Goal: Transaction & Acquisition: Purchase product/service

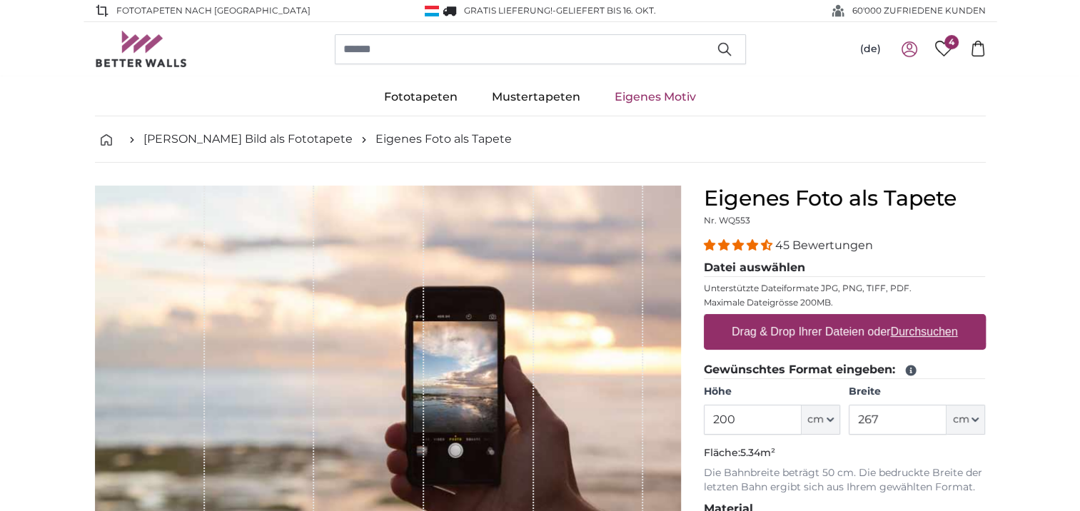
click at [934, 331] on u "Durchsuchen" at bounding box center [923, 332] width 67 height 12
click at [934, 318] on input "Drag & Drop Ihrer Dateien oder Durchsuchen" at bounding box center [845, 316] width 282 height 4
type input "**********"
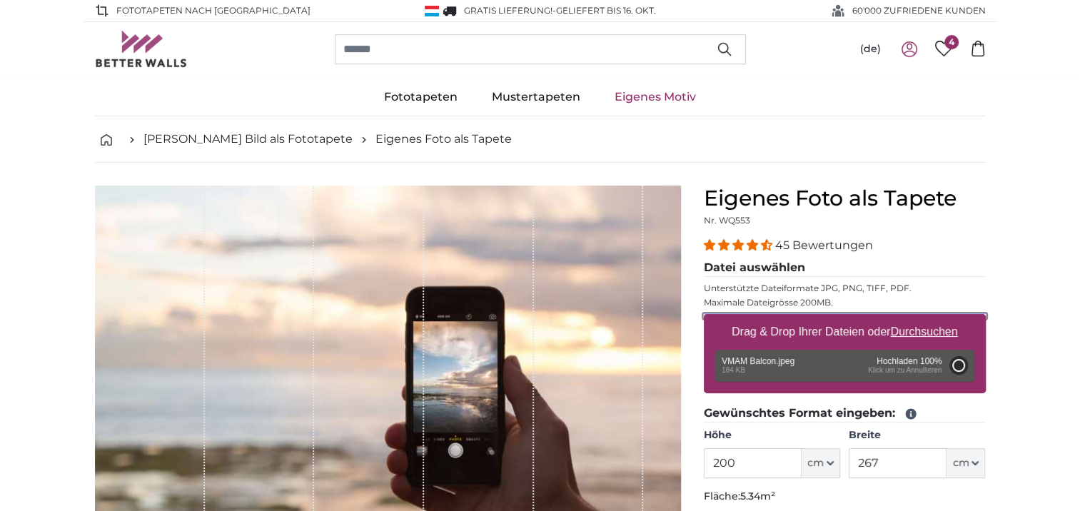
type input "111"
type input "147.6"
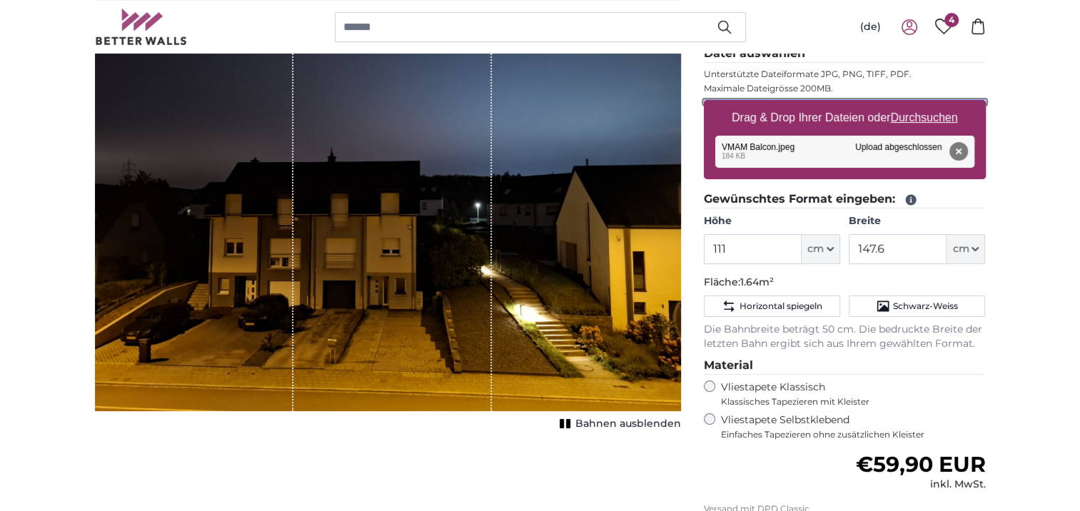
scroll to position [143, 0]
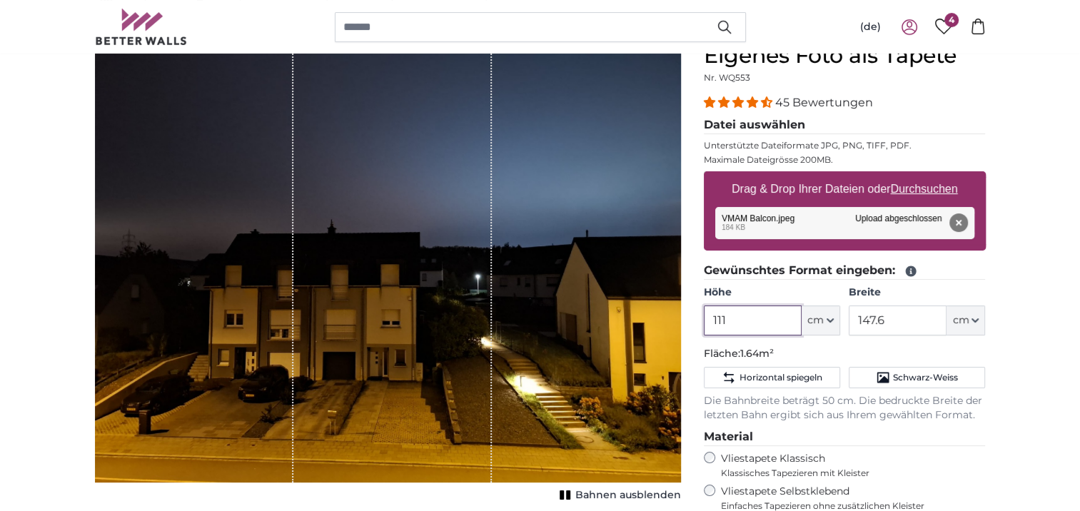
click at [750, 321] on input "111" at bounding box center [753, 321] width 98 height 30
type input "1"
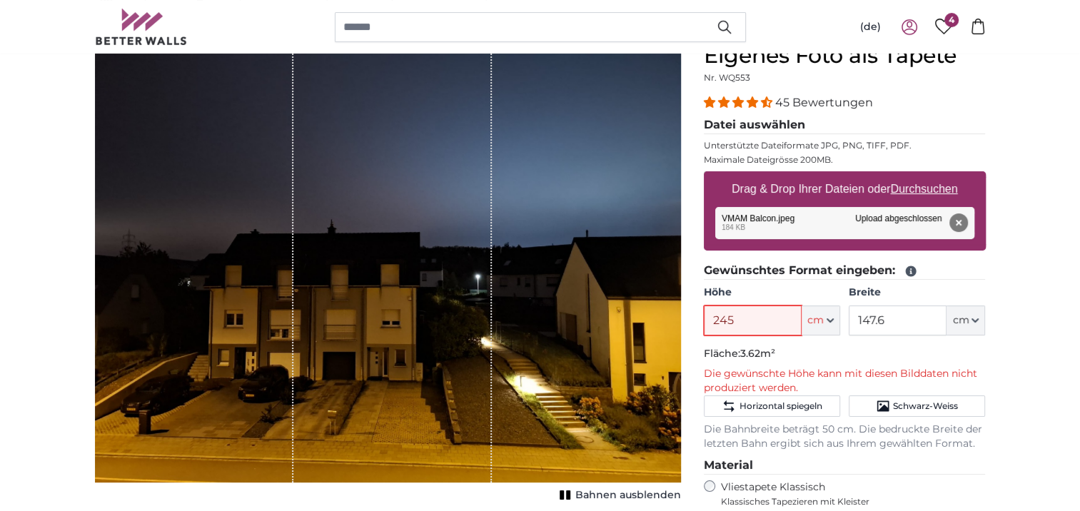
type input "245"
click at [917, 323] on input "147.6" at bounding box center [898, 321] width 98 height 30
type input "1"
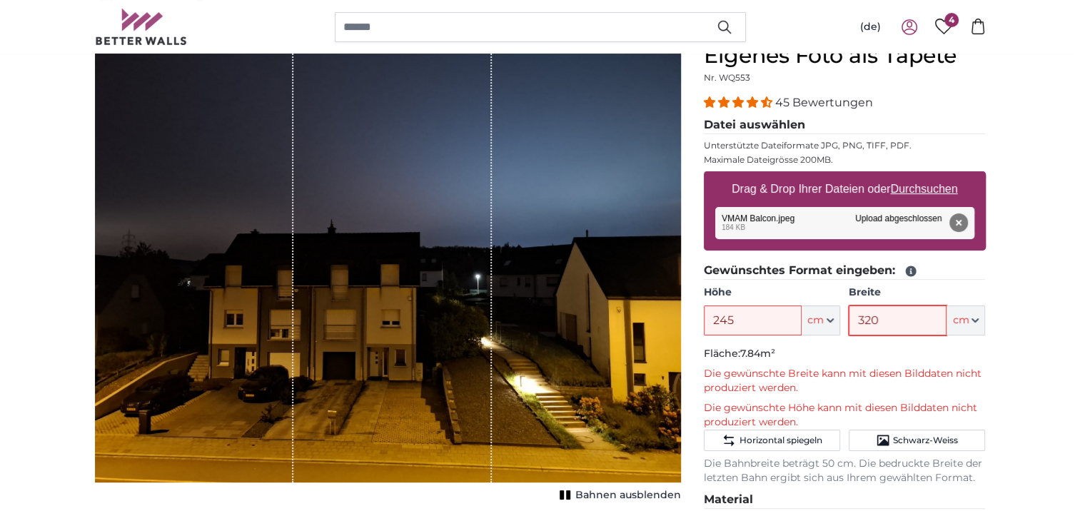
type input "320"
click at [748, 318] on input "245" at bounding box center [753, 321] width 98 height 30
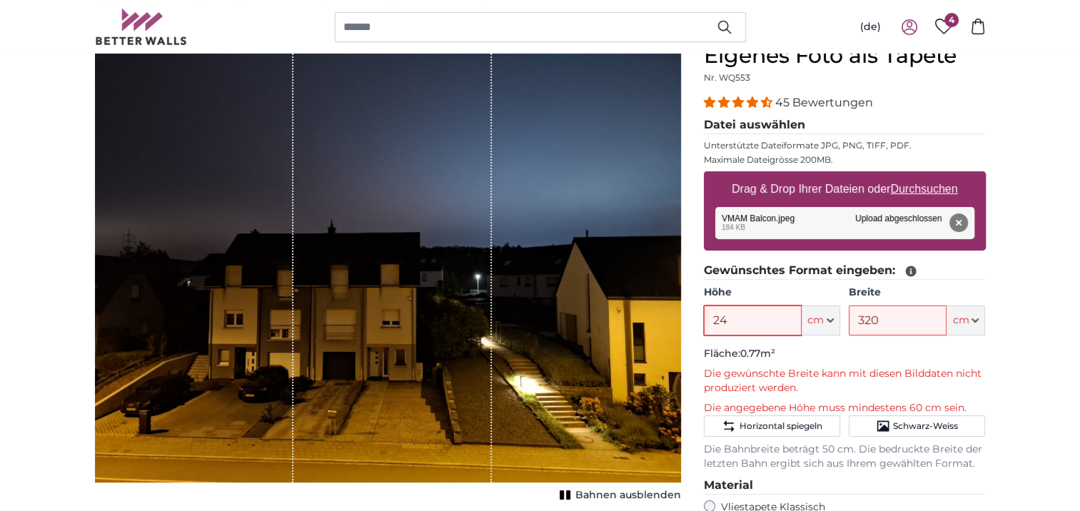
type input "2"
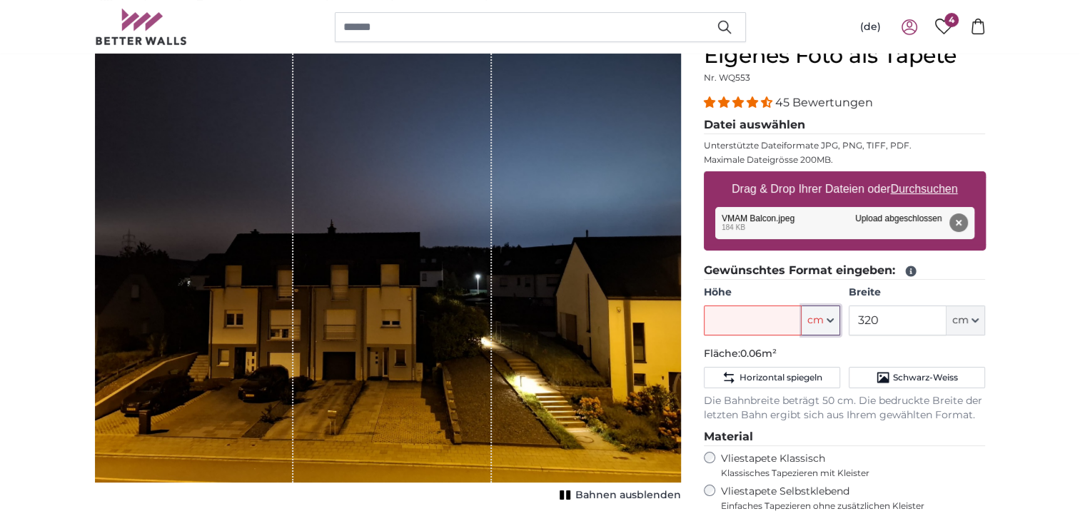
click at [823, 321] on span "cm" at bounding box center [815, 320] width 16 height 14
click at [807, 358] on link "Centimeter (cm)" at bounding box center [821, 357] width 126 height 26
type input "111"
type input "147.6"
click at [745, 322] on input "111" at bounding box center [753, 321] width 98 height 30
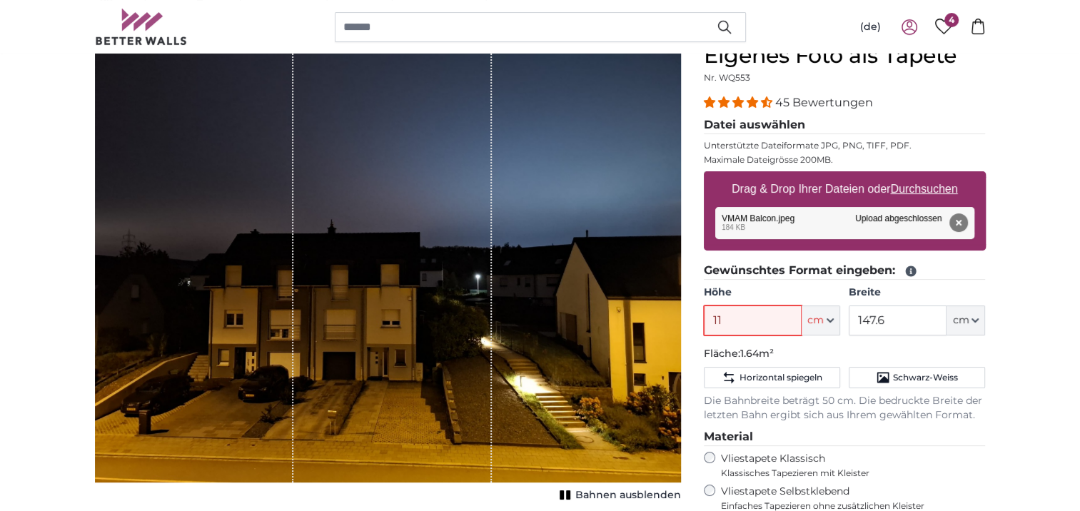
type input "1"
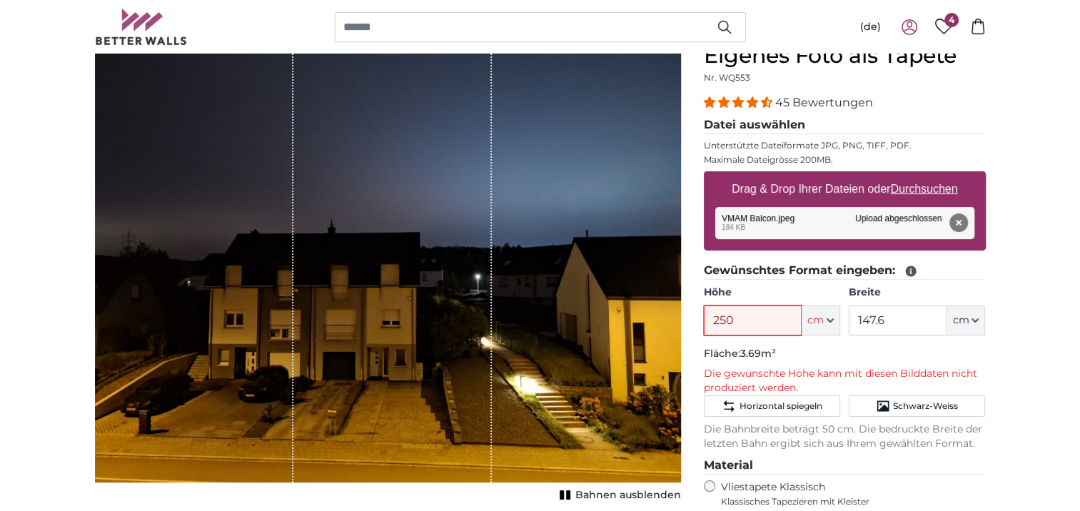
type input "250"
click at [899, 323] on input "147.6" at bounding box center [898, 321] width 98 height 30
type input "1"
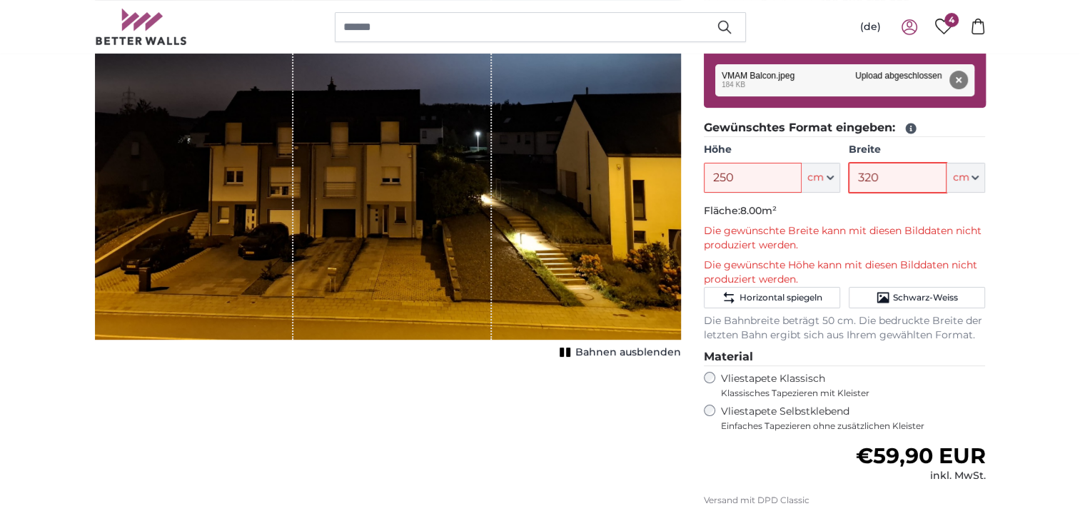
scroll to position [214, 0]
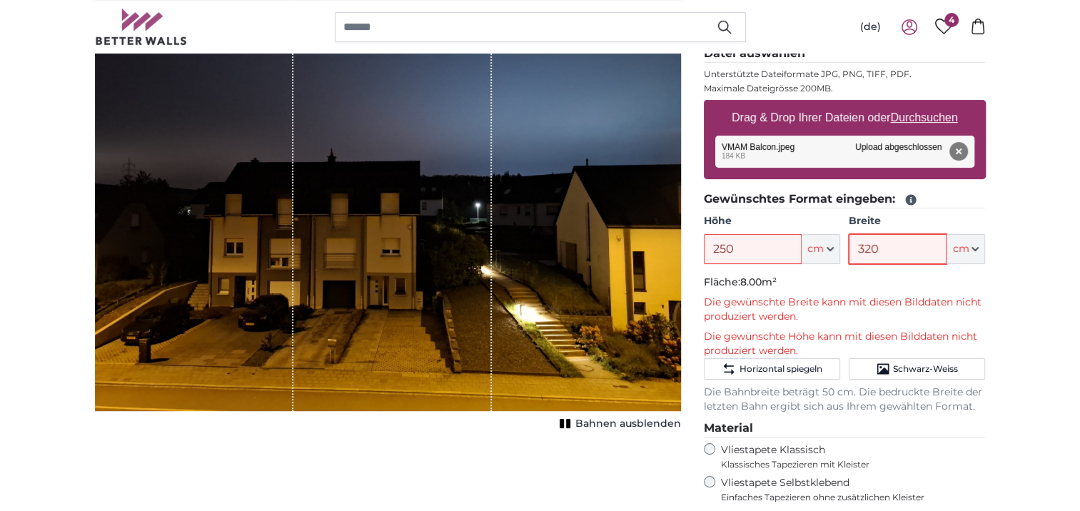
type input "320"
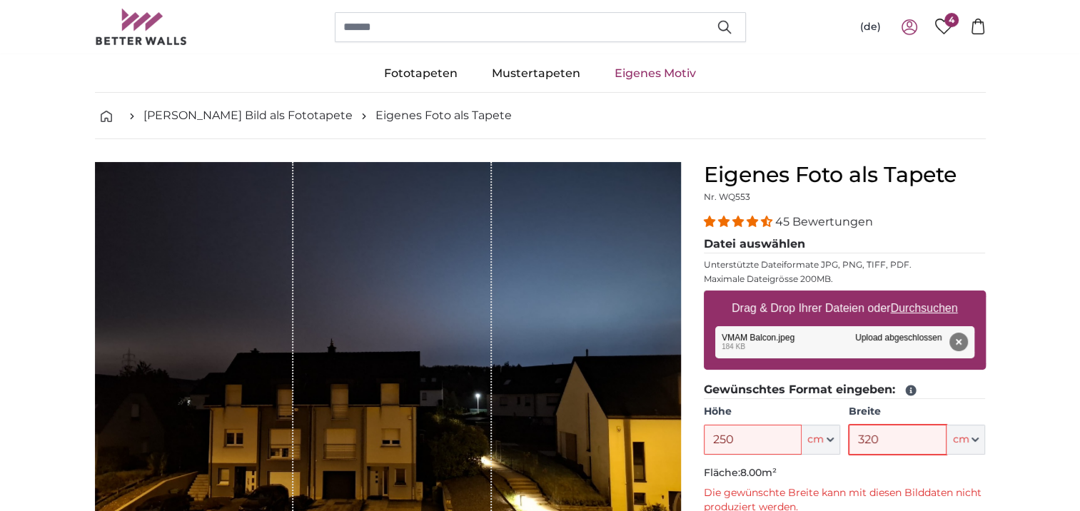
scroll to position [0, 0]
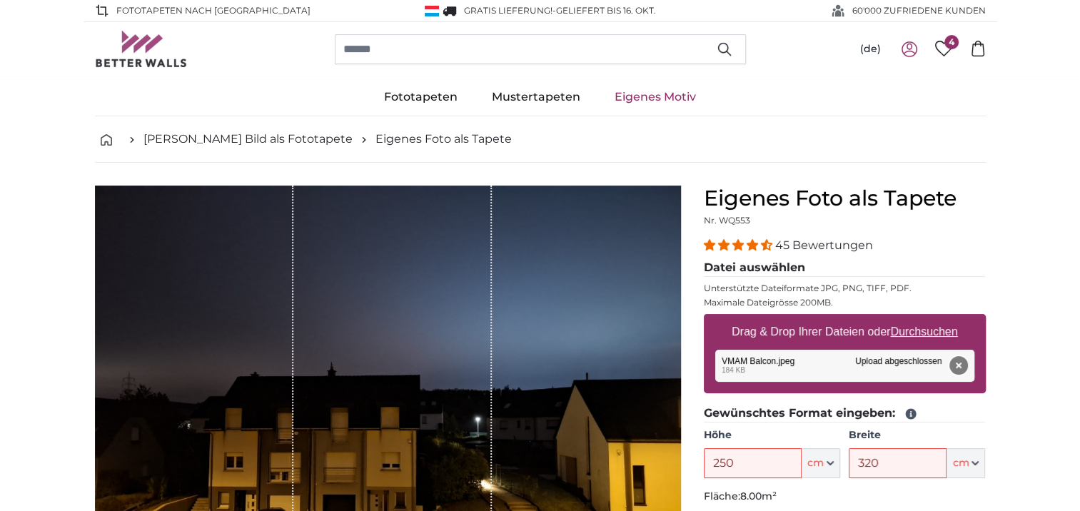
click at [955, 363] on button "Entfernen" at bounding box center [958, 365] width 19 height 19
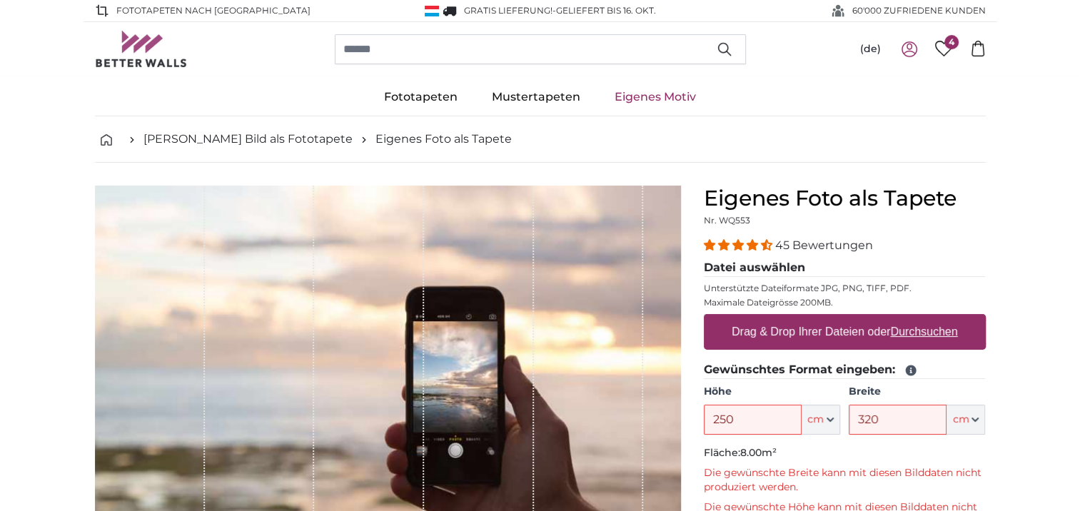
click at [919, 334] on u "Durchsuchen" at bounding box center [923, 332] width 67 height 12
click at [919, 318] on input "Drag & Drop Ihrer Dateien oder Durchsuchen" at bounding box center [845, 316] width 282 height 4
type input "**********"
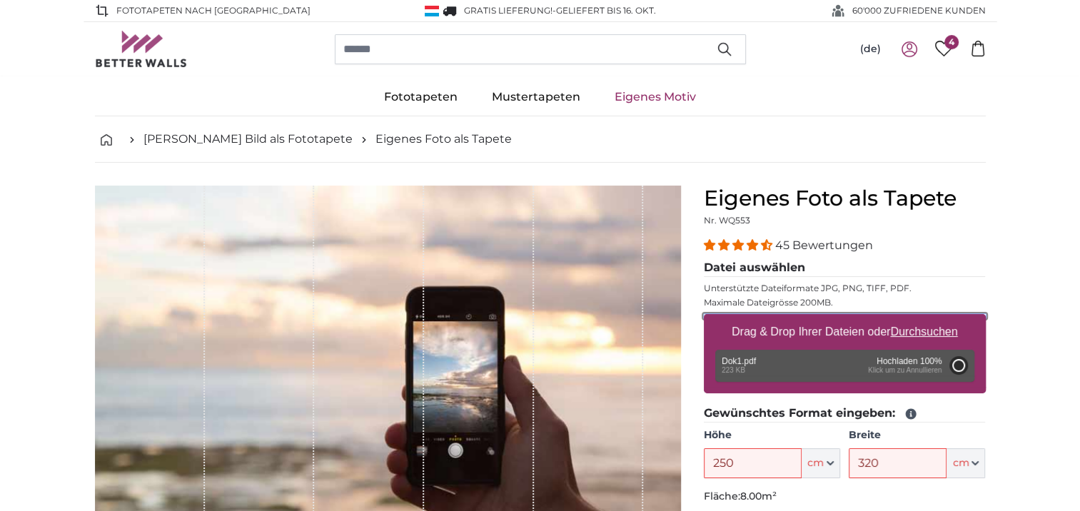
type input "200"
type input "142"
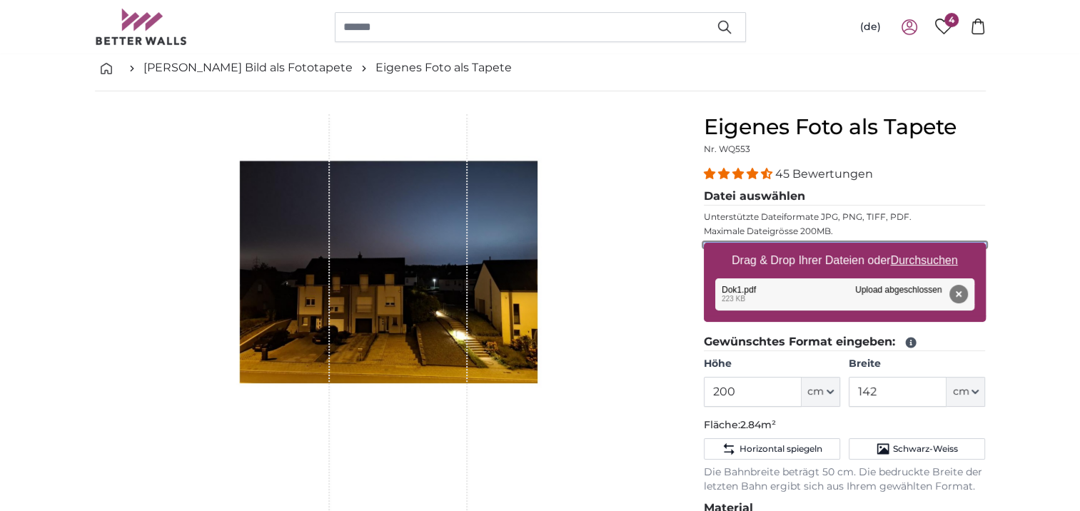
scroll to position [143, 0]
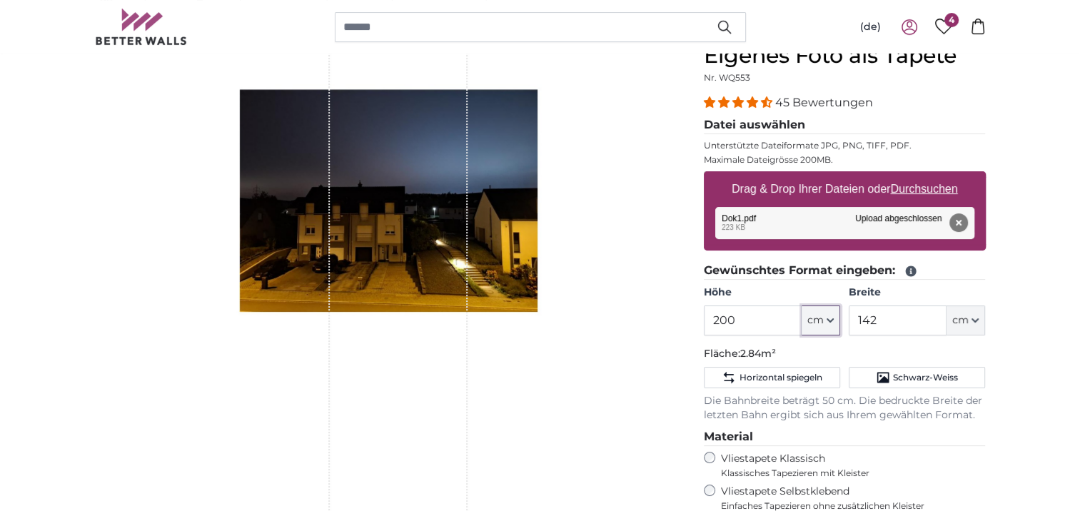
click at [820, 324] on span "cm" at bounding box center [815, 320] width 16 height 14
click at [786, 360] on link "Centimeter (cm)" at bounding box center [821, 357] width 126 height 26
click at [738, 318] on input "200" at bounding box center [753, 321] width 98 height 30
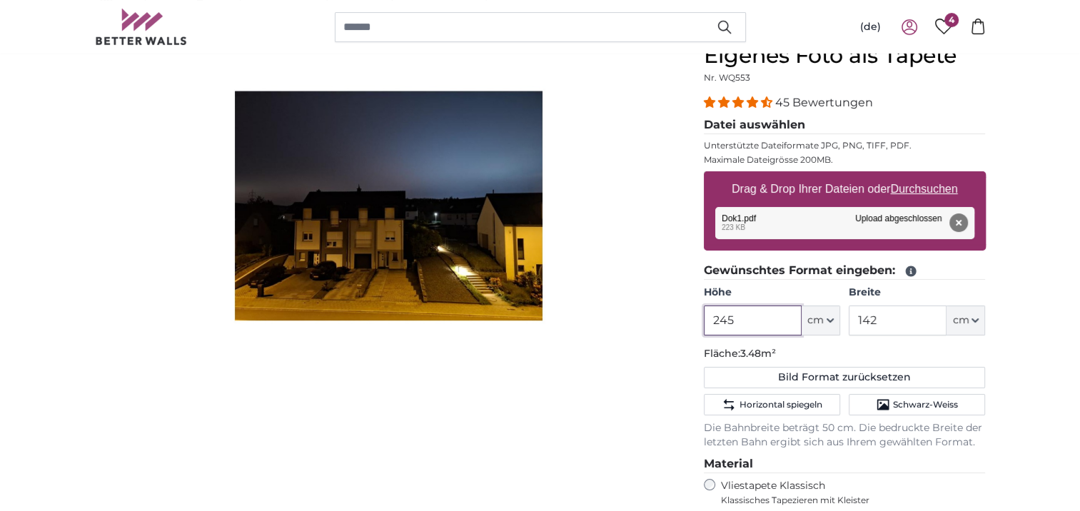
type input "245"
click at [887, 320] on input "142" at bounding box center [898, 321] width 98 height 30
type input "1"
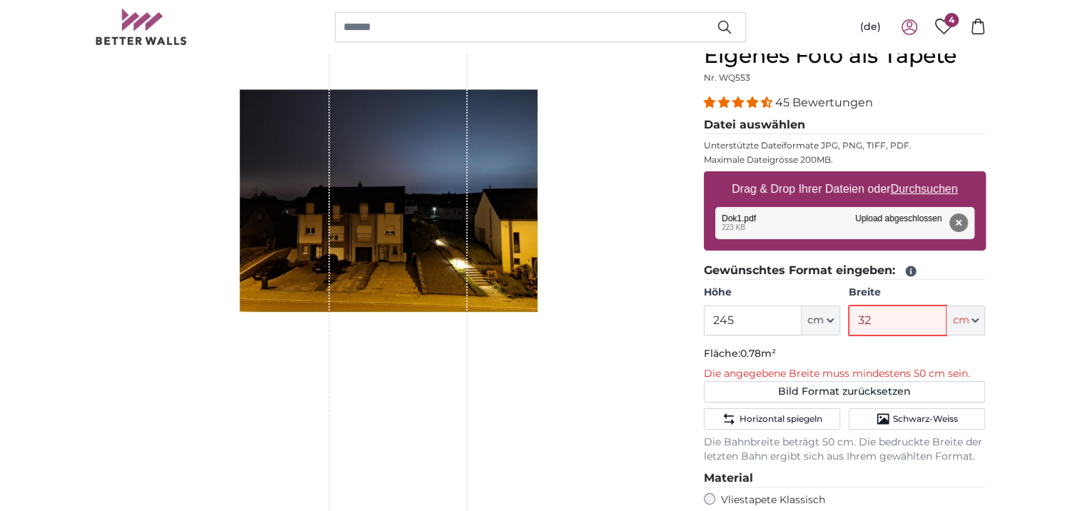
type input "3"
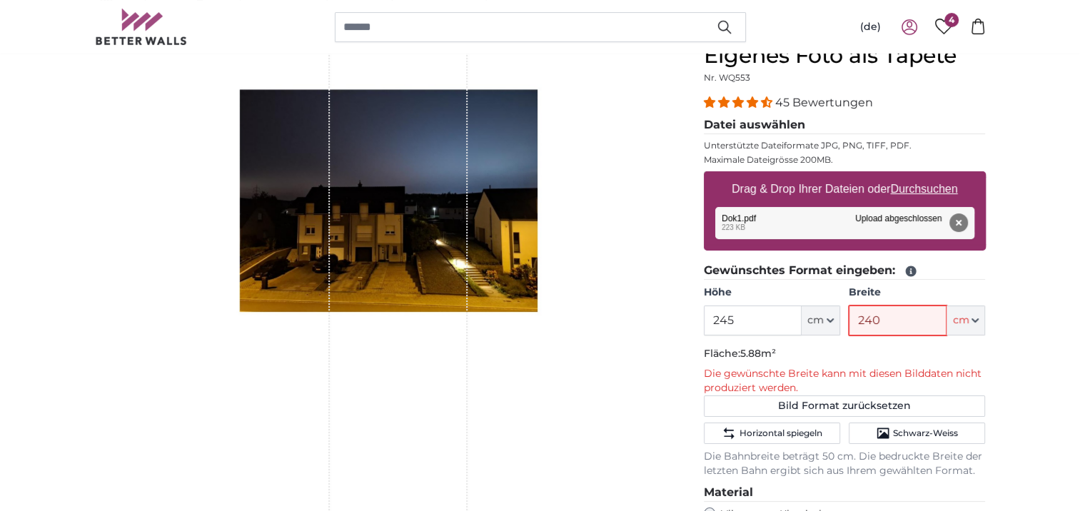
type input "240"
click at [748, 317] on input "245" at bounding box center [753, 321] width 98 height 30
type input "240"
click at [888, 317] on input "240" at bounding box center [898, 321] width 98 height 30
type input "2"
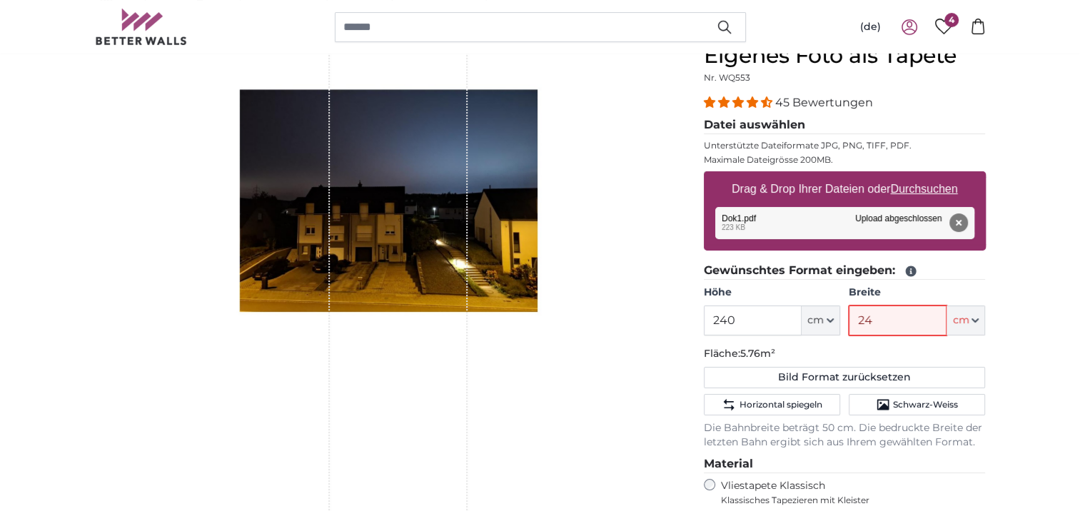
type input "240"
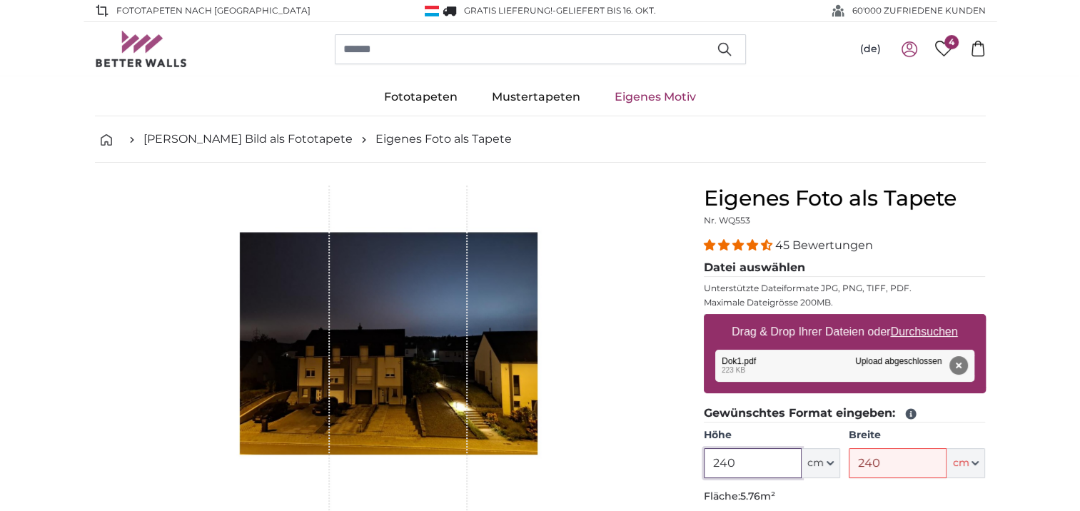
click at [757, 462] on input "240" at bounding box center [753, 463] width 98 height 30
type input "2"
type input "180"
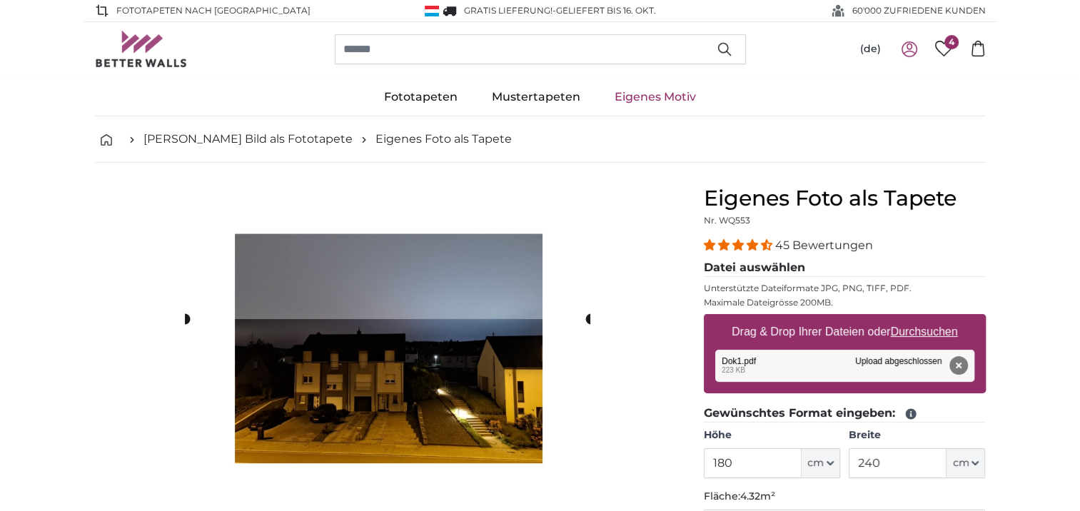
click at [960, 361] on button "Entfernen" at bounding box center [958, 365] width 19 height 19
type input "200"
type input "142"
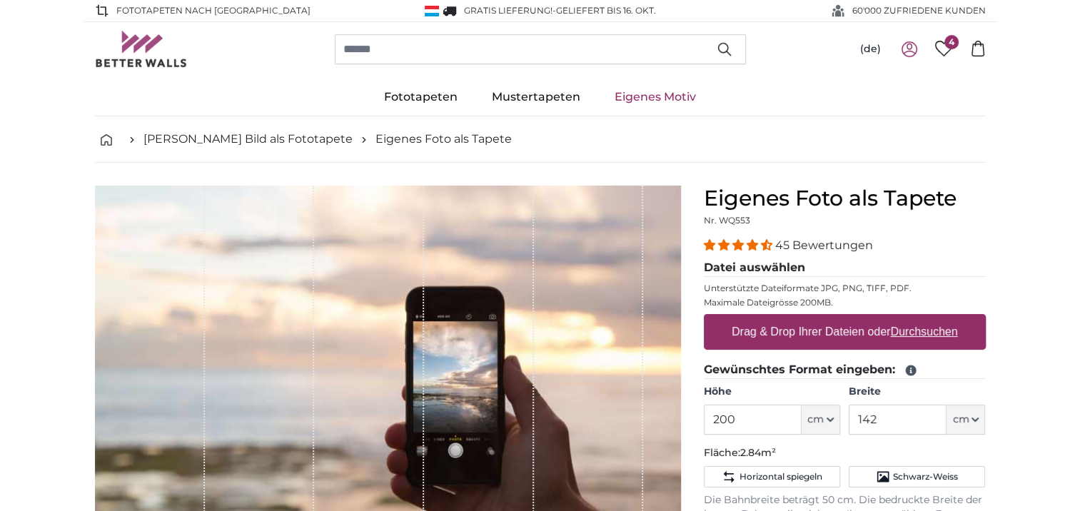
click at [912, 334] on u "Durchsuchen" at bounding box center [923, 332] width 67 height 12
click at [912, 318] on input "Drag & Drop Ihrer Dateien oder Durchsuchen" at bounding box center [845, 316] width 282 height 4
type input "**********"
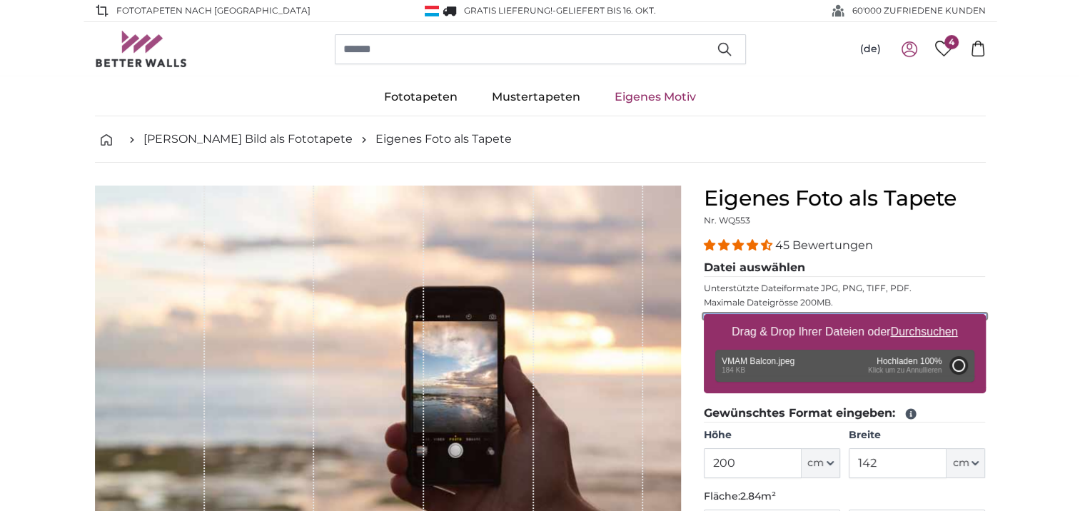
type input "111"
type input "147.6"
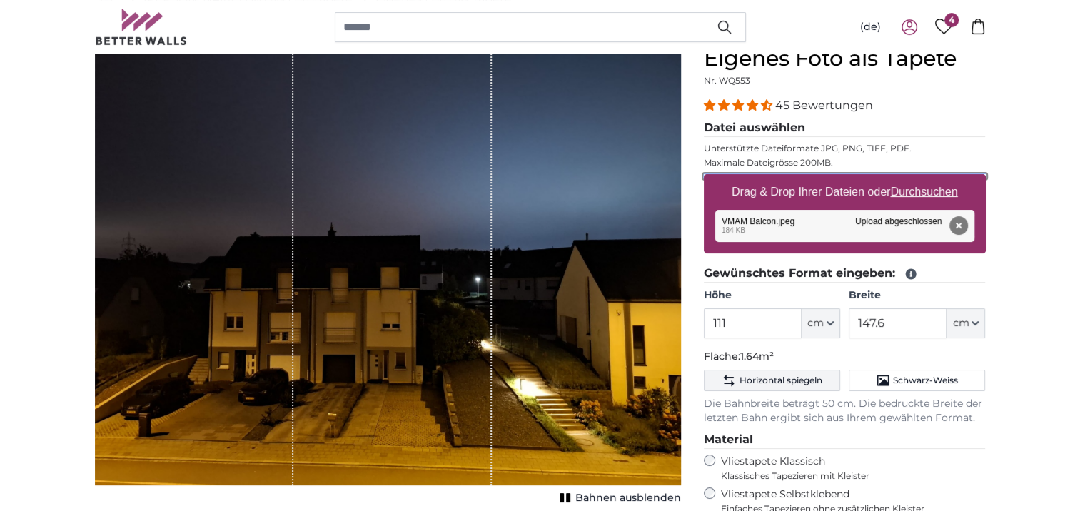
scroll to position [214, 0]
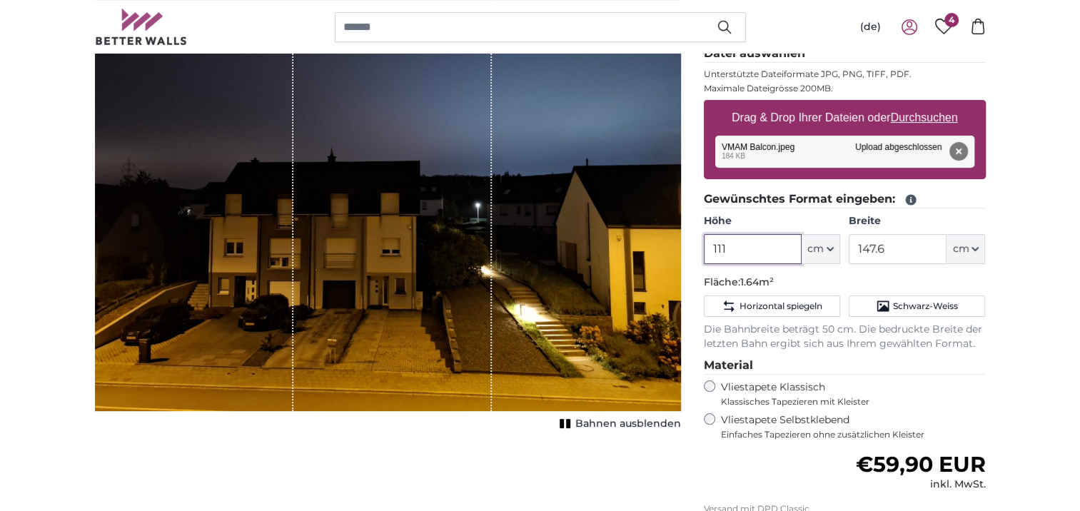
click at [757, 248] on input "111" at bounding box center [753, 249] width 98 height 30
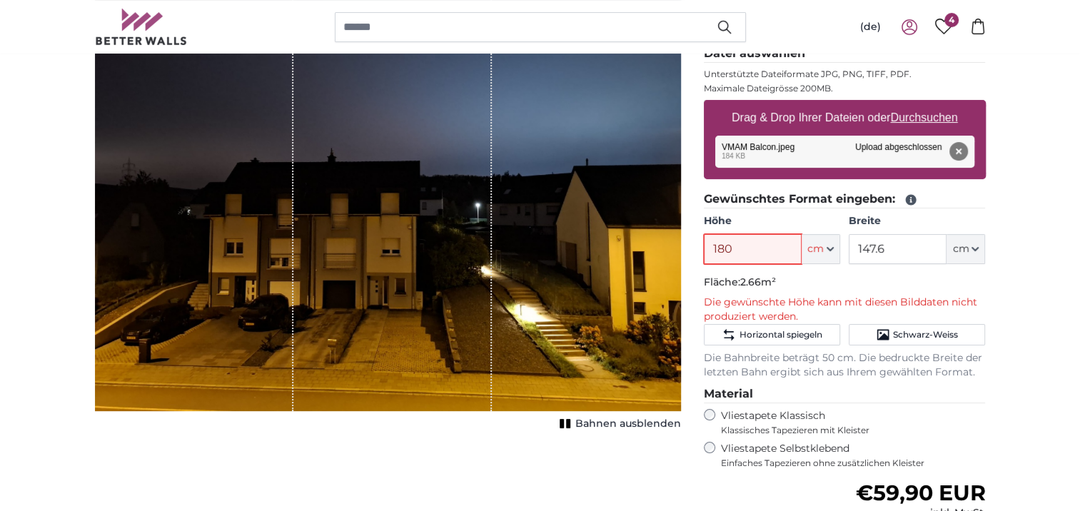
type input "180"
click at [897, 250] on input "147.6" at bounding box center [898, 249] width 98 height 30
type input "1"
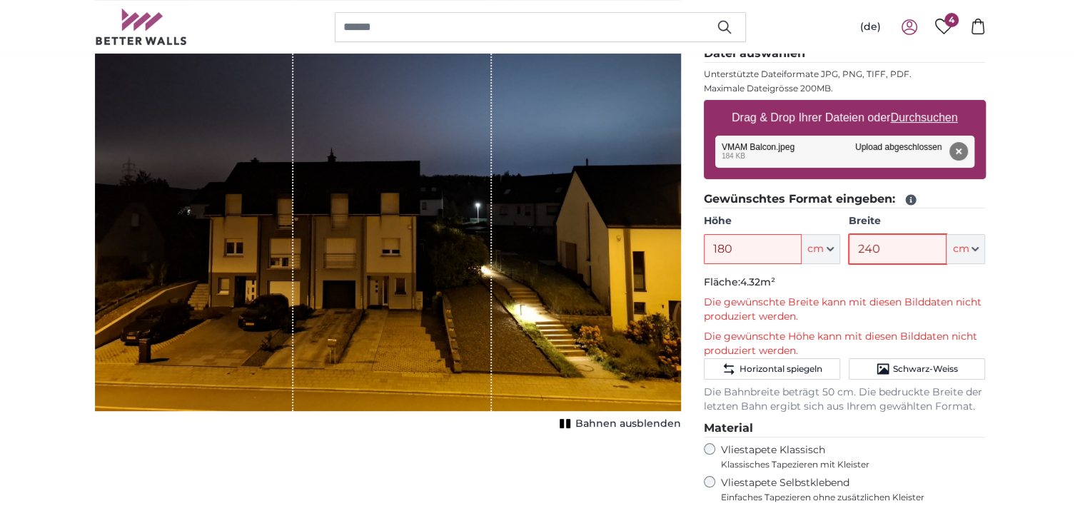
type input "240"
click at [745, 250] on input "180" at bounding box center [753, 249] width 98 height 30
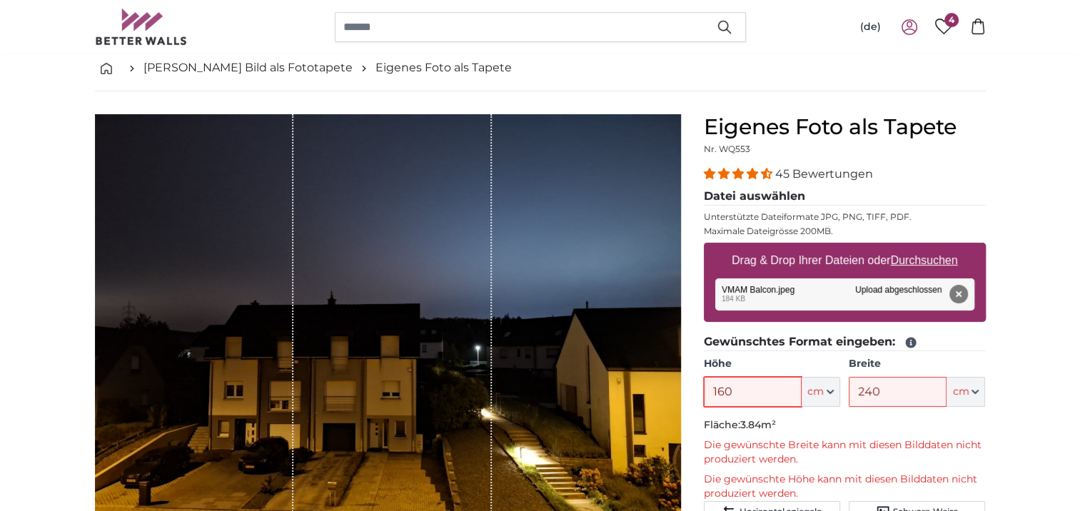
scroll to position [143, 0]
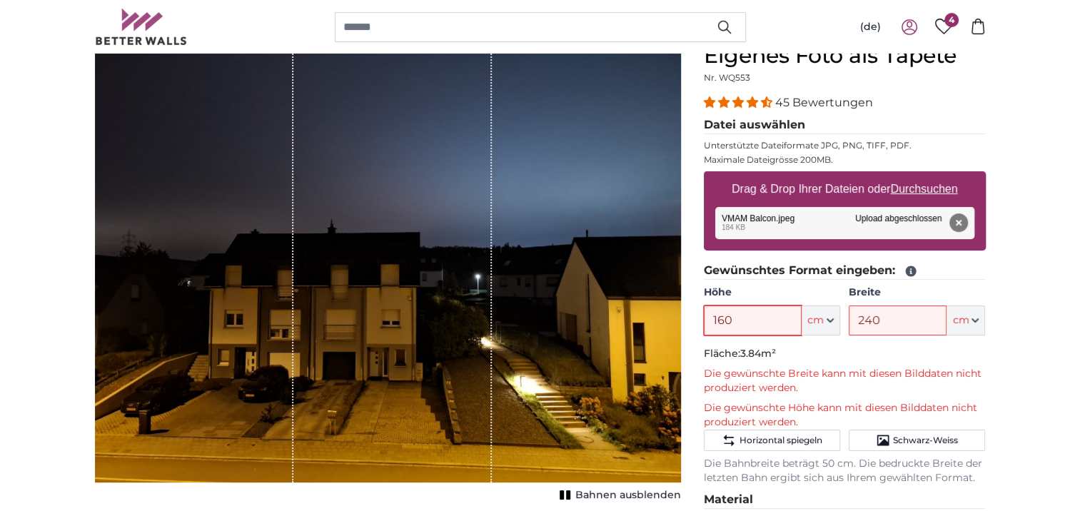
type input "160"
click at [956, 221] on button "Entfernen" at bounding box center [958, 222] width 19 height 19
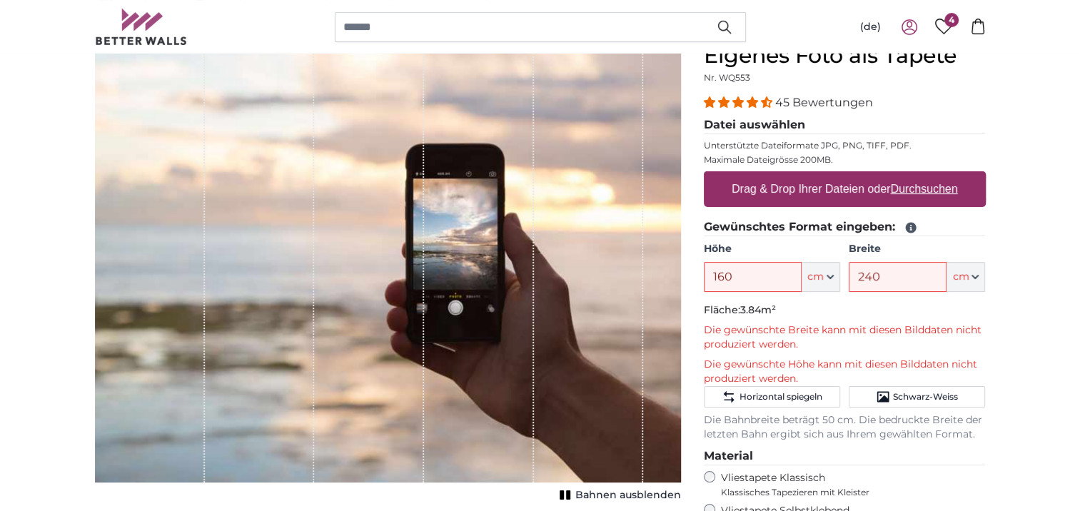
click at [932, 192] on u "Durchsuchen" at bounding box center [923, 189] width 67 height 12
click at [932, 176] on input "Drag & Drop Ihrer Dateien oder Durchsuchen" at bounding box center [845, 173] width 282 height 4
type input "**********"
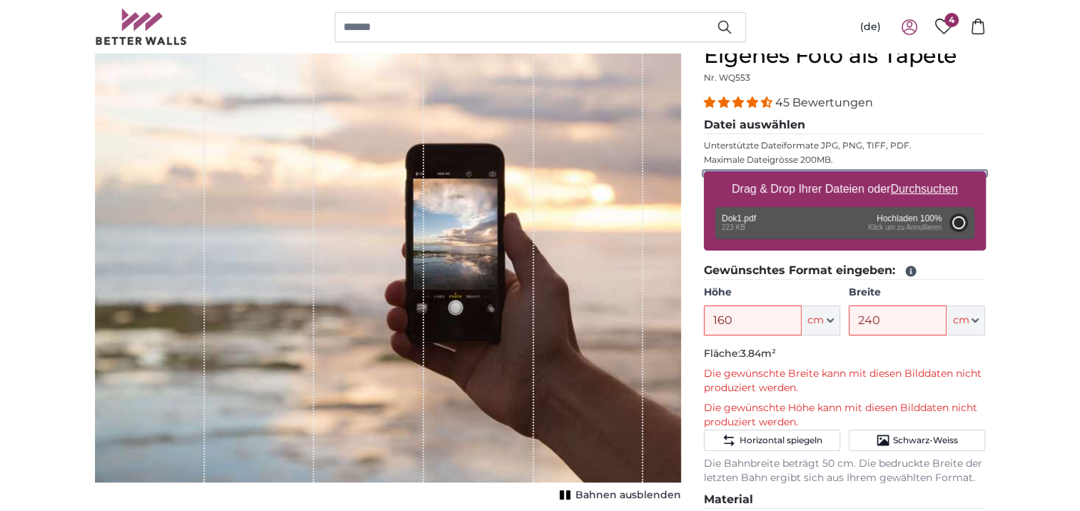
type input "200"
type input "282"
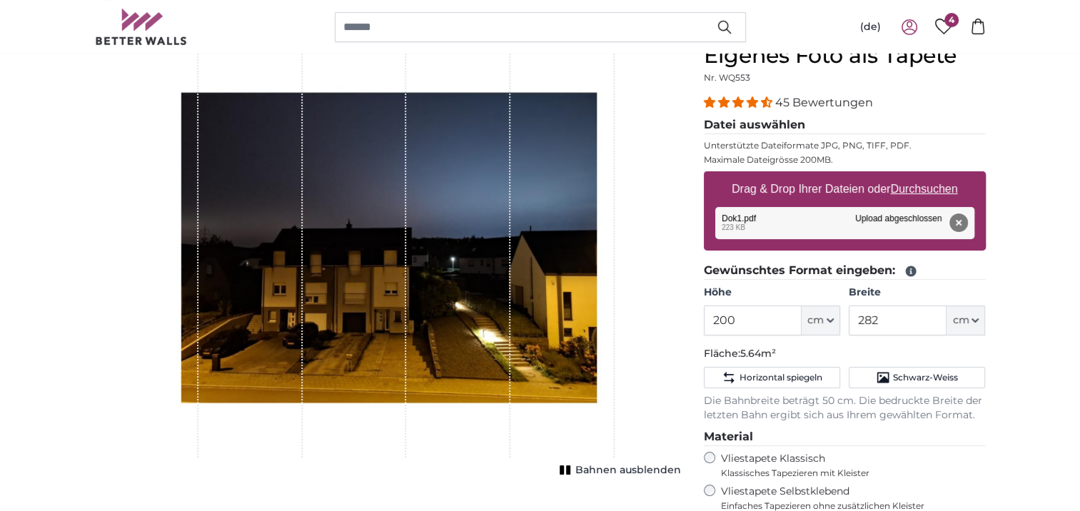
click at [959, 216] on button "Entfernen" at bounding box center [958, 222] width 19 height 19
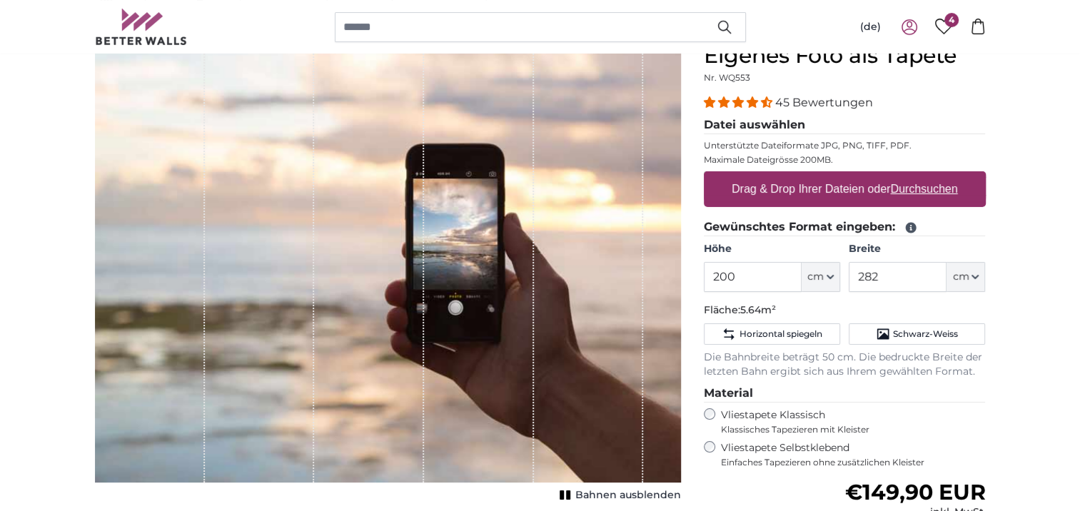
click at [922, 191] on u "Durchsuchen" at bounding box center [923, 189] width 67 height 12
click at [922, 176] on input "Drag & Drop Ihrer Dateien oder Durchsuchen" at bounding box center [845, 173] width 282 height 4
type input "**********"
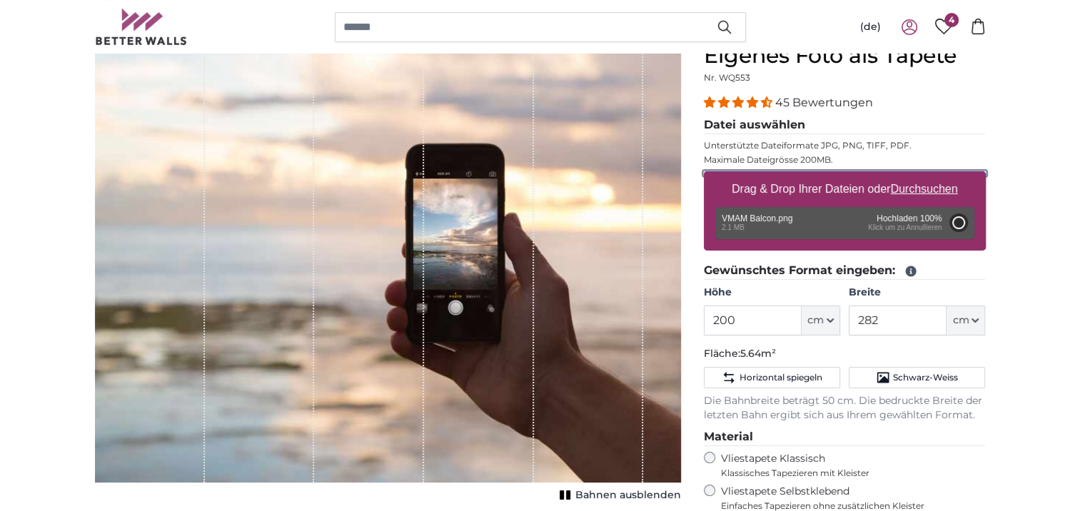
type input "111"
type input "147.6"
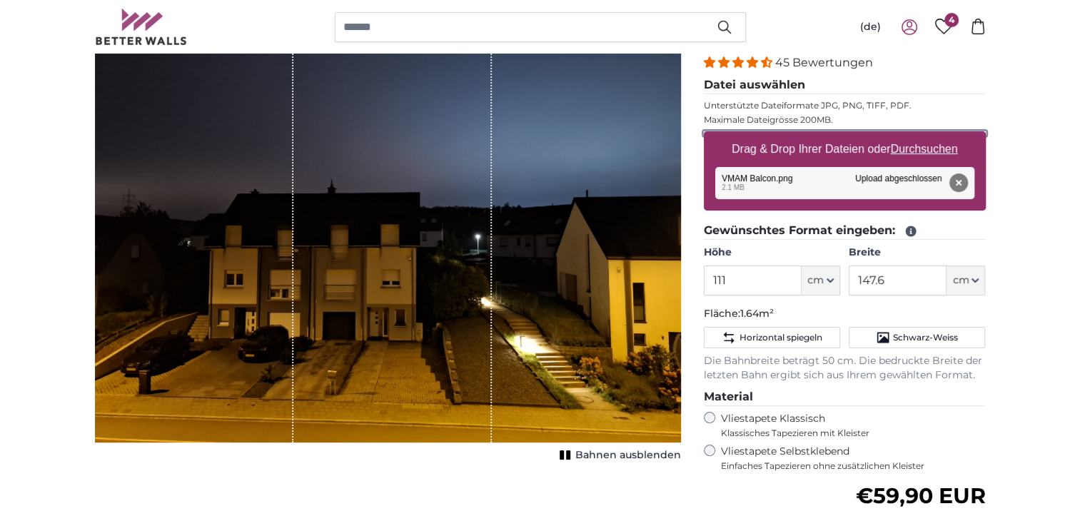
scroll to position [214, 0]
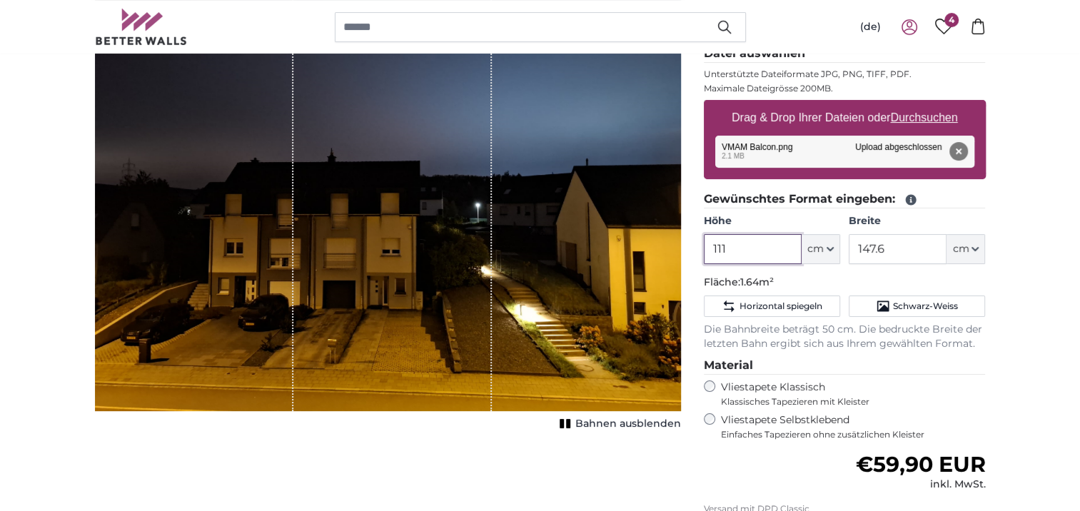
click at [745, 251] on input "111" at bounding box center [753, 249] width 98 height 30
type input "1"
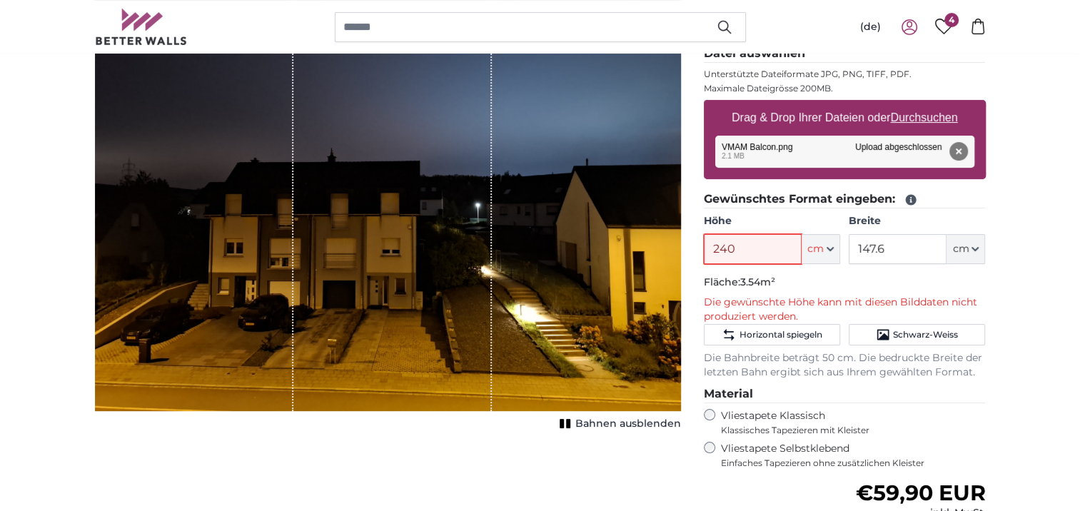
type input "240"
click at [905, 254] on input "147.6" at bounding box center [898, 249] width 98 height 30
type input "1"
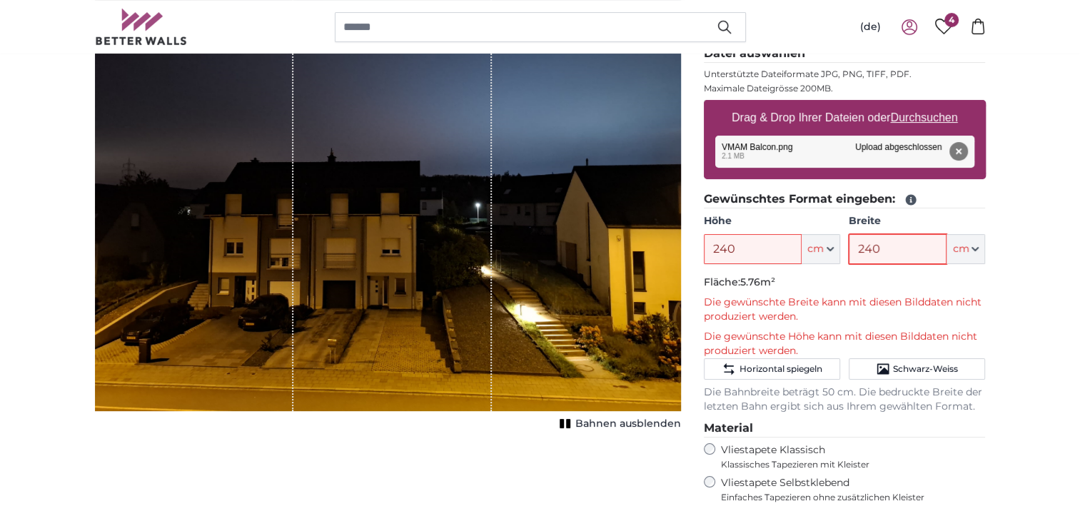
type input "240"
click at [757, 251] on input "240" at bounding box center [753, 249] width 98 height 30
type input "220"
click at [901, 246] on input "240" at bounding box center [898, 249] width 98 height 30
type input "2"
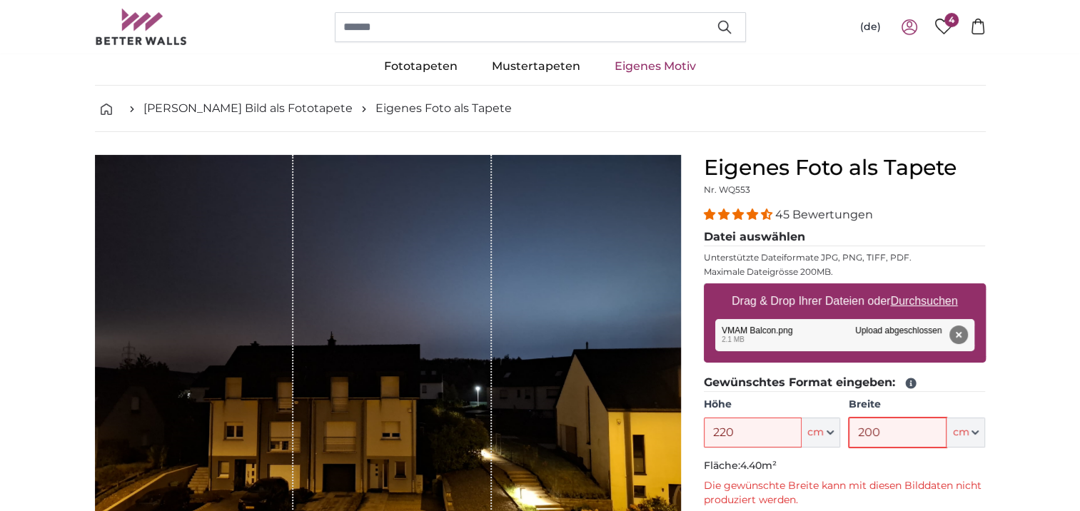
scroll to position [0, 0]
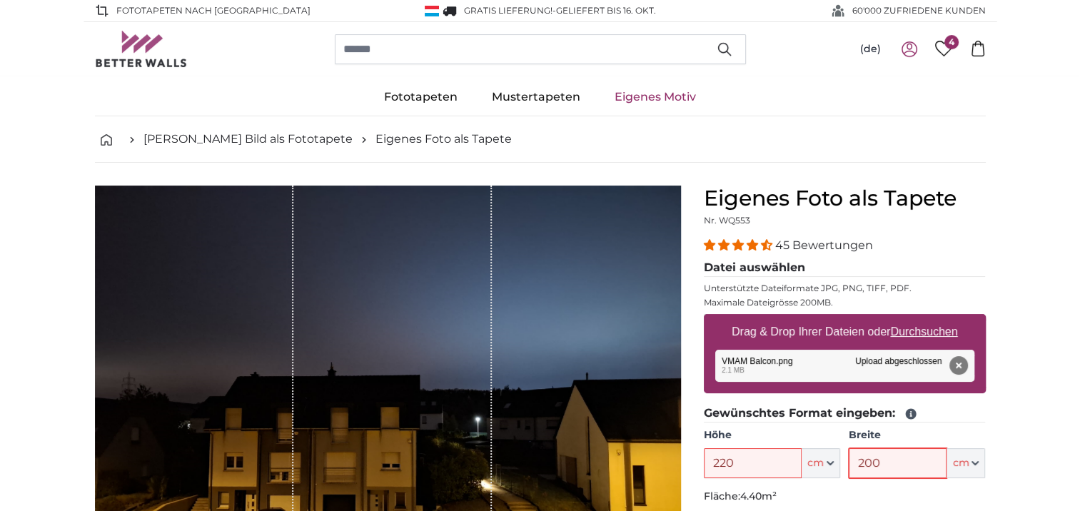
type input "200"
